Goal: Information Seeking & Learning: Check status

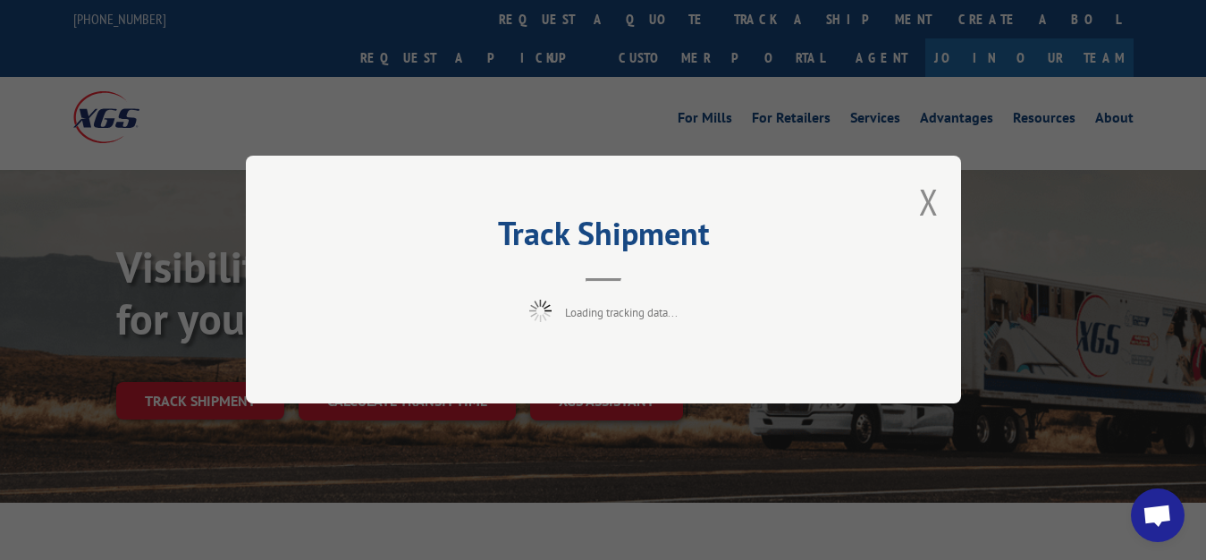
scroll to position [91, 0]
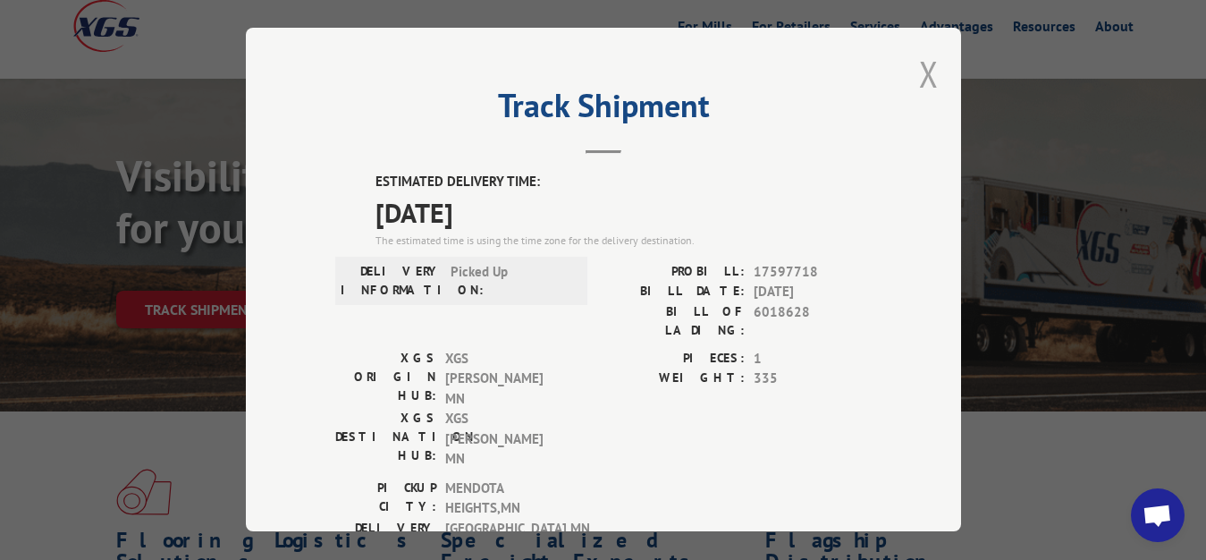
click at [919, 68] on button "Close modal" at bounding box center [929, 73] width 20 height 47
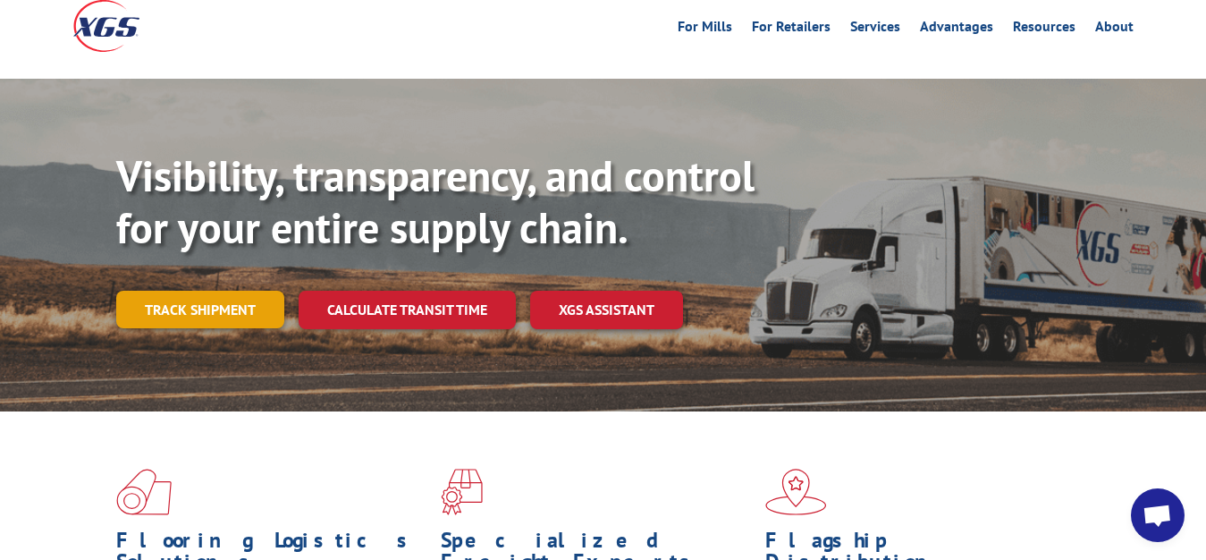
click at [152, 291] on link "Track shipment" at bounding box center [200, 310] width 168 height 38
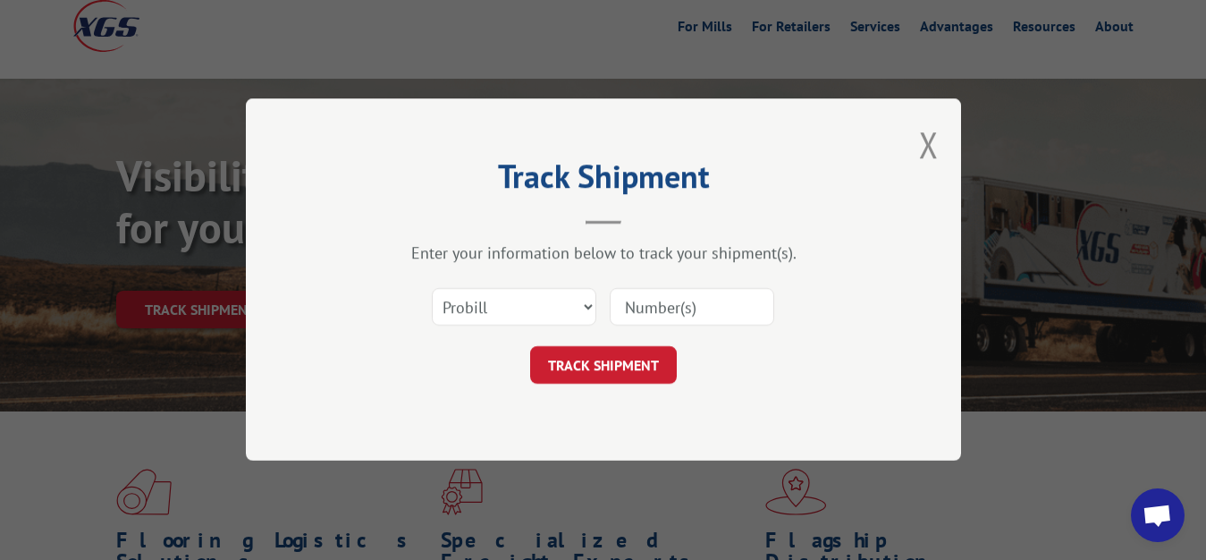
scroll to position [0, 0]
click at [432, 289] on select "Select category... Probill BOL PO" at bounding box center [514, 308] width 165 height 38
select select "bol"
click option "BOL" at bounding box center [0, 0] width 0 height 0
drag, startPoint x: 652, startPoint y: 306, endPoint x: 669, endPoint y: 212, distance: 95.4
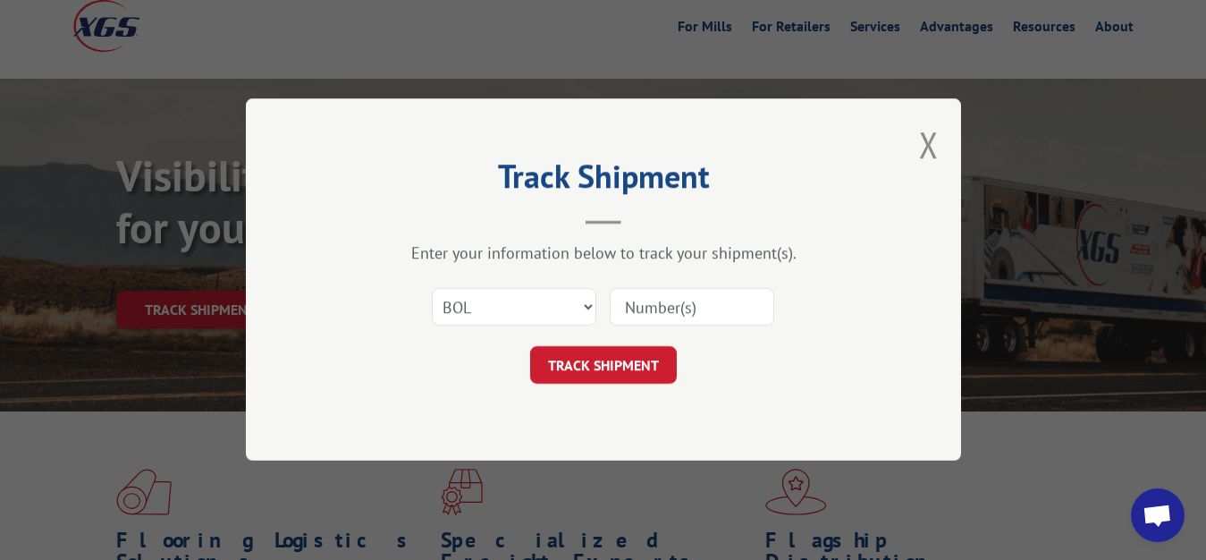
click at [652, 300] on input at bounding box center [692, 308] width 165 height 38
type input "6018629"
click button "TRACK SHIPMENT" at bounding box center [603, 366] width 147 height 38
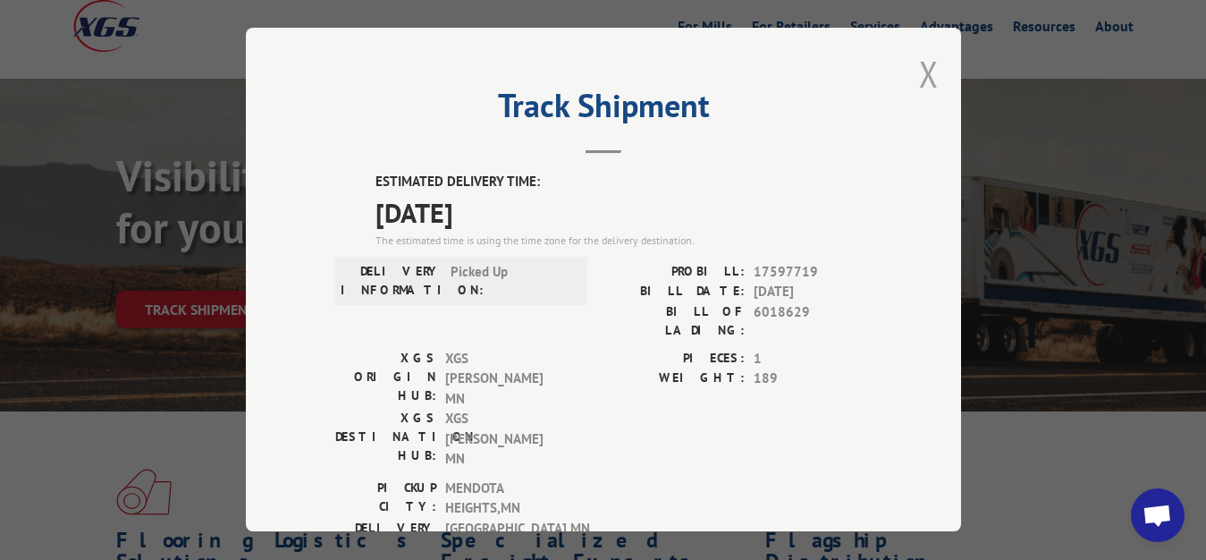
click at [920, 70] on button "Close modal" at bounding box center [929, 73] width 20 height 47
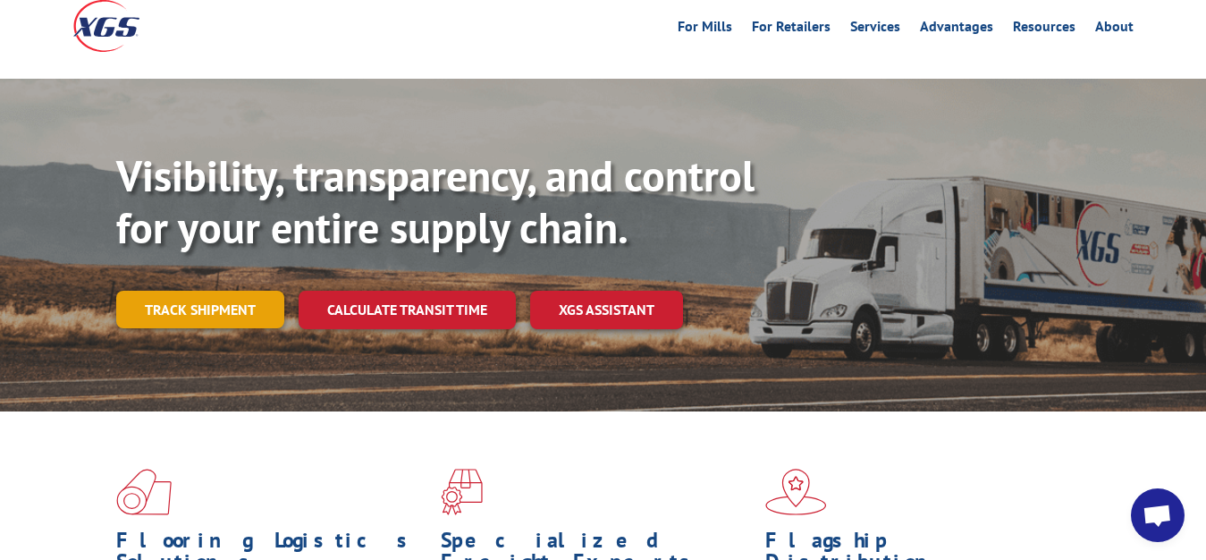
click at [183, 291] on link "Track shipment" at bounding box center [200, 310] width 168 height 38
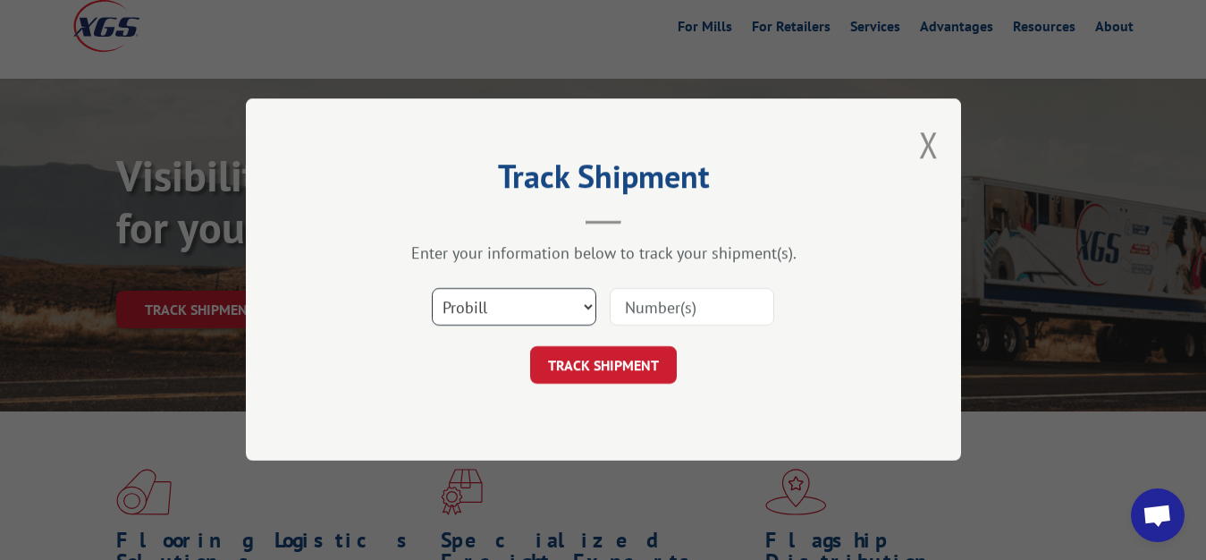
click at [432, 289] on select "Select category... Probill BOL PO" at bounding box center [514, 308] width 165 height 38
select select "bol"
click option "BOL" at bounding box center [0, 0] width 0 height 0
click at [631, 310] on input at bounding box center [692, 308] width 165 height 38
type input "6018627"
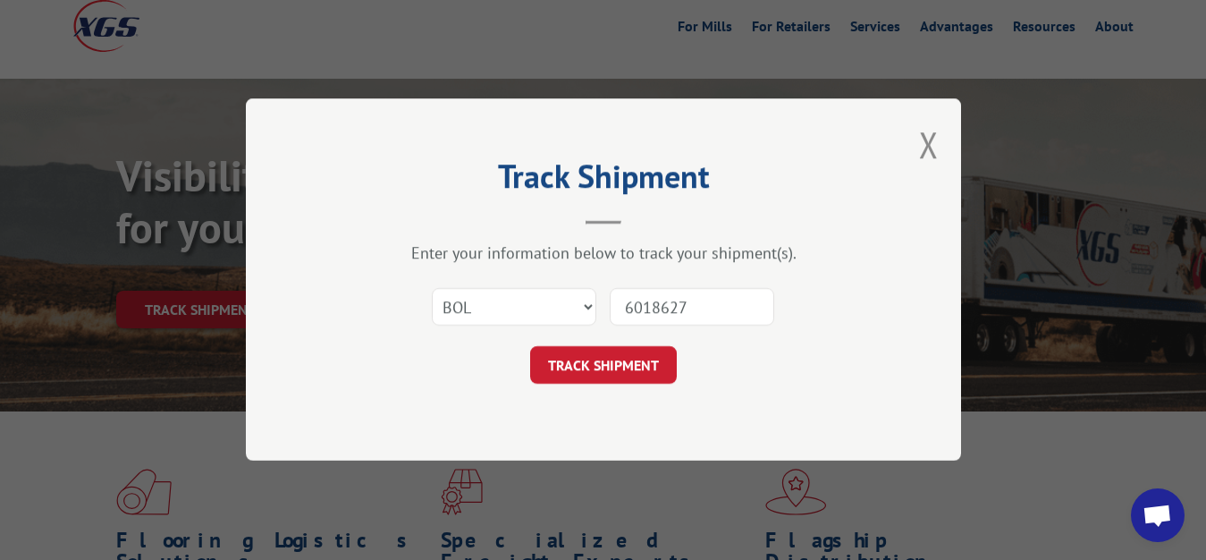
click button "TRACK SHIPMENT" at bounding box center [603, 366] width 147 height 38
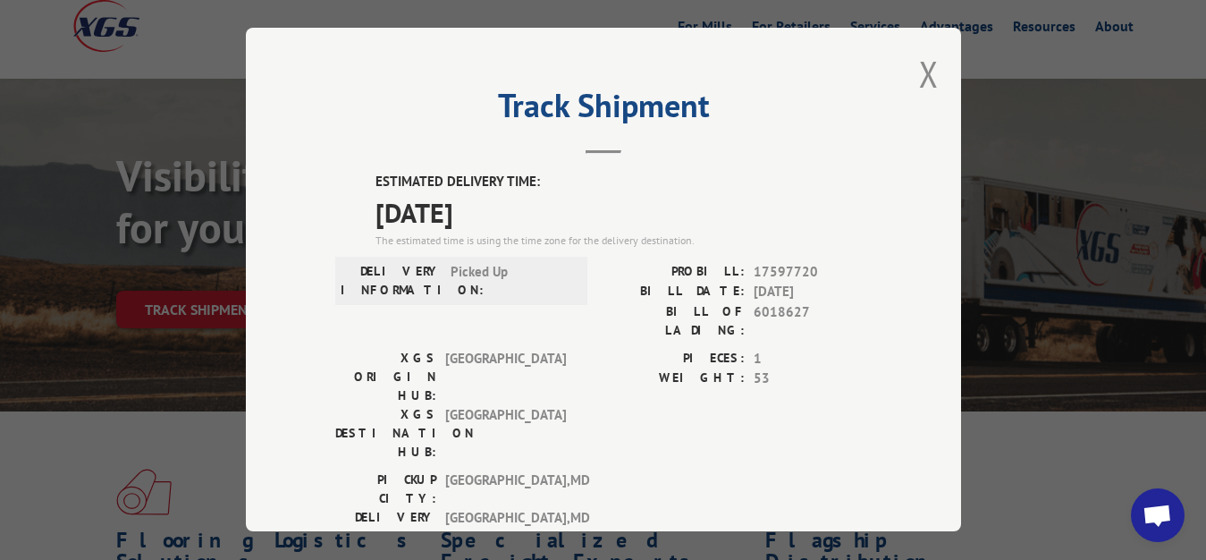
drag, startPoint x: 918, startPoint y: 64, endPoint x: 784, endPoint y: 140, distance: 153.7
click at [919, 67] on button "Close modal" at bounding box center [929, 73] width 20 height 47
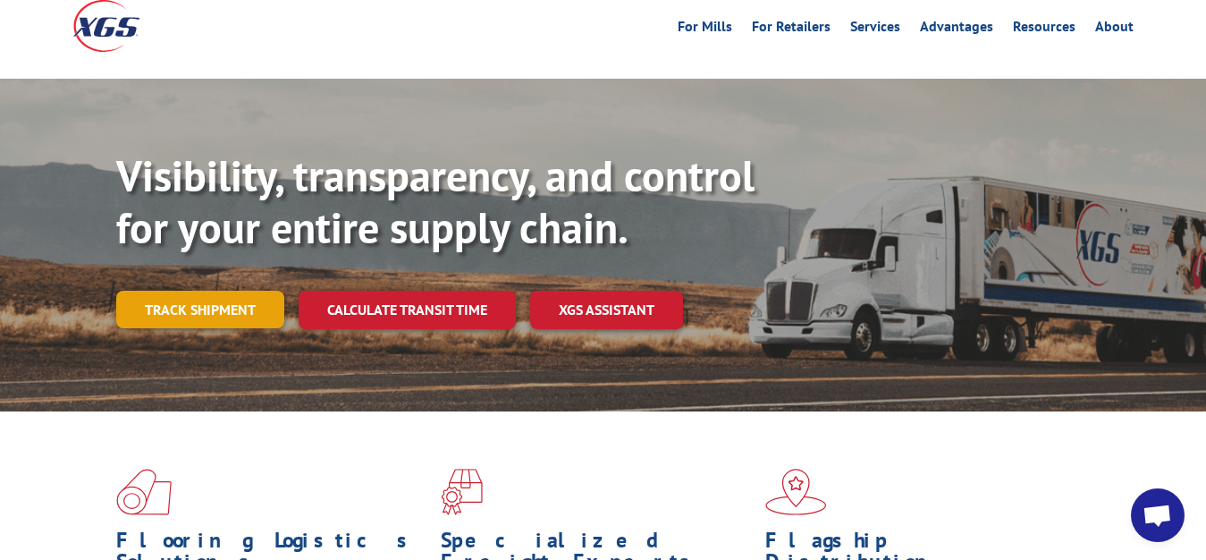
click at [197, 291] on link "Track shipment" at bounding box center [200, 310] width 168 height 38
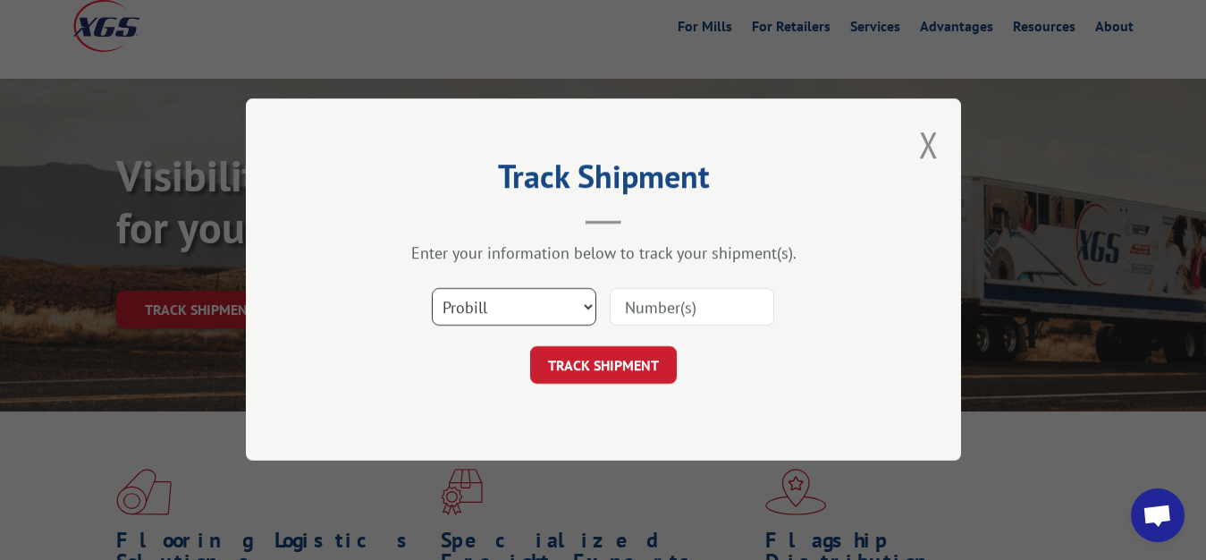
click at [432, 289] on select "Select category... Probill BOL PO" at bounding box center [514, 308] width 165 height 38
select select "bol"
click option "BOL" at bounding box center [0, 0] width 0 height 0
drag, startPoint x: 639, startPoint y: 317, endPoint x: 668, endPoint y: 261, distance: 62.8
click at [639, 316] on input at bounding box center [692, 308] width 165 height 38
